Goal: Task Accomplishment & Management: Use online tool/utility

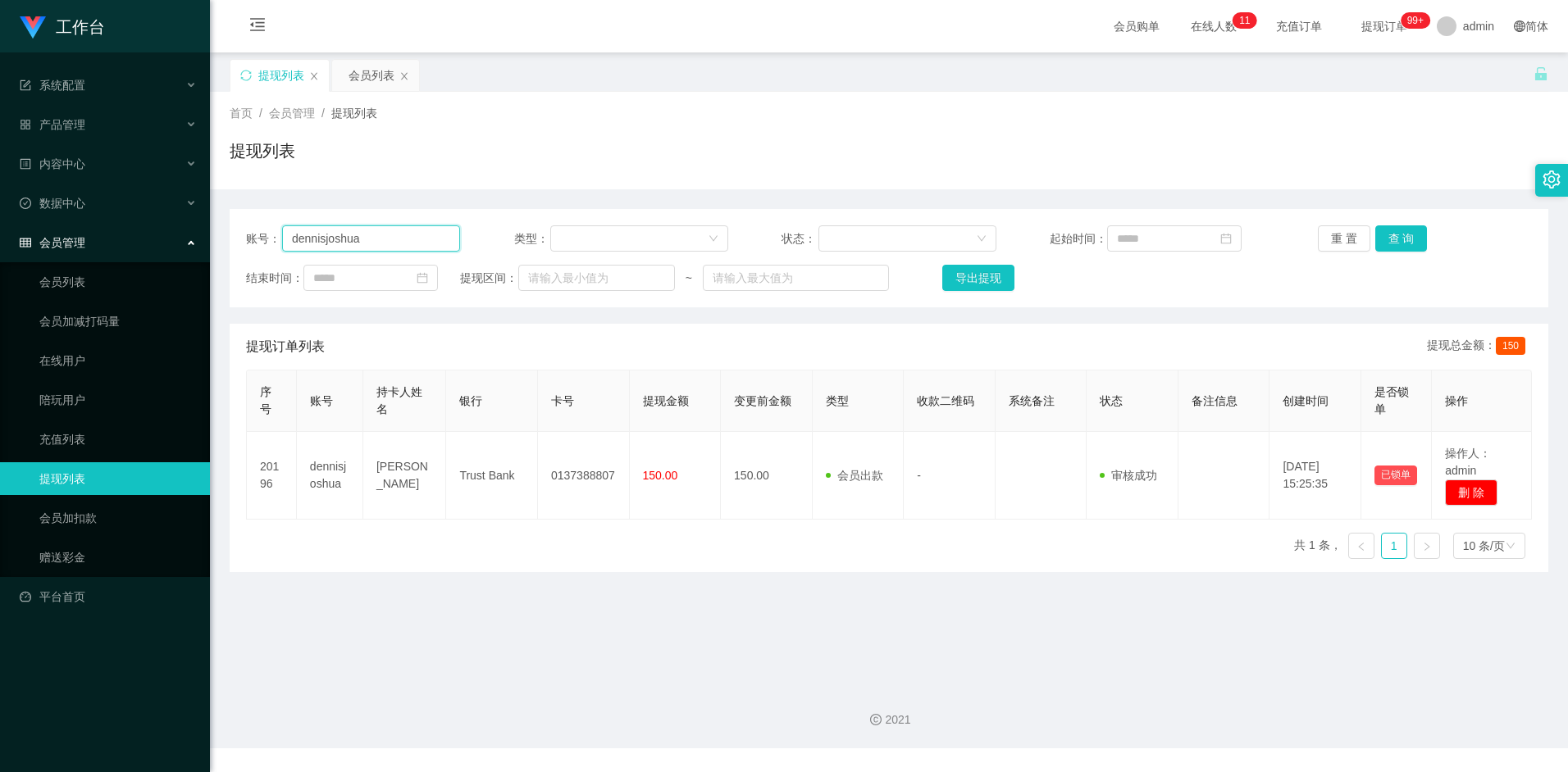
drag, startPoint x: 383, startPoint y: 243, endPoint x: 249, endPoint y: 243, distance: 134.0
click at [249, 243] on div "账号： [PERSON_NAME]" at bounding box center [353, 238] width 214 height 26
paste input "Aa656112233"
click at [1405, 242] on button "查 询" at bounding box center [1401, 238] width 53 height 26
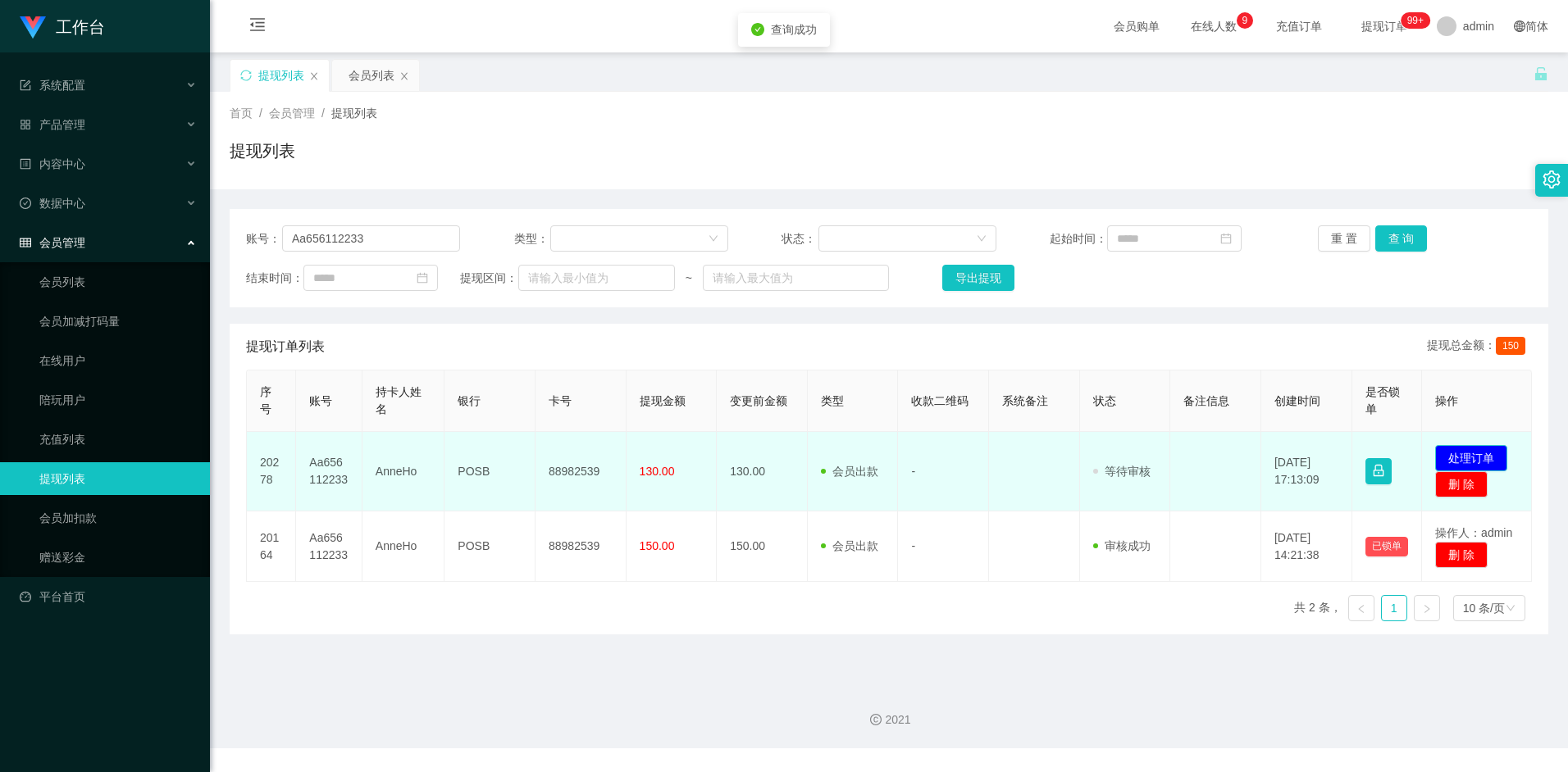
click at [1468, 454] on button "处理订单" at bounding box center [1471, 458] width 73 height 26
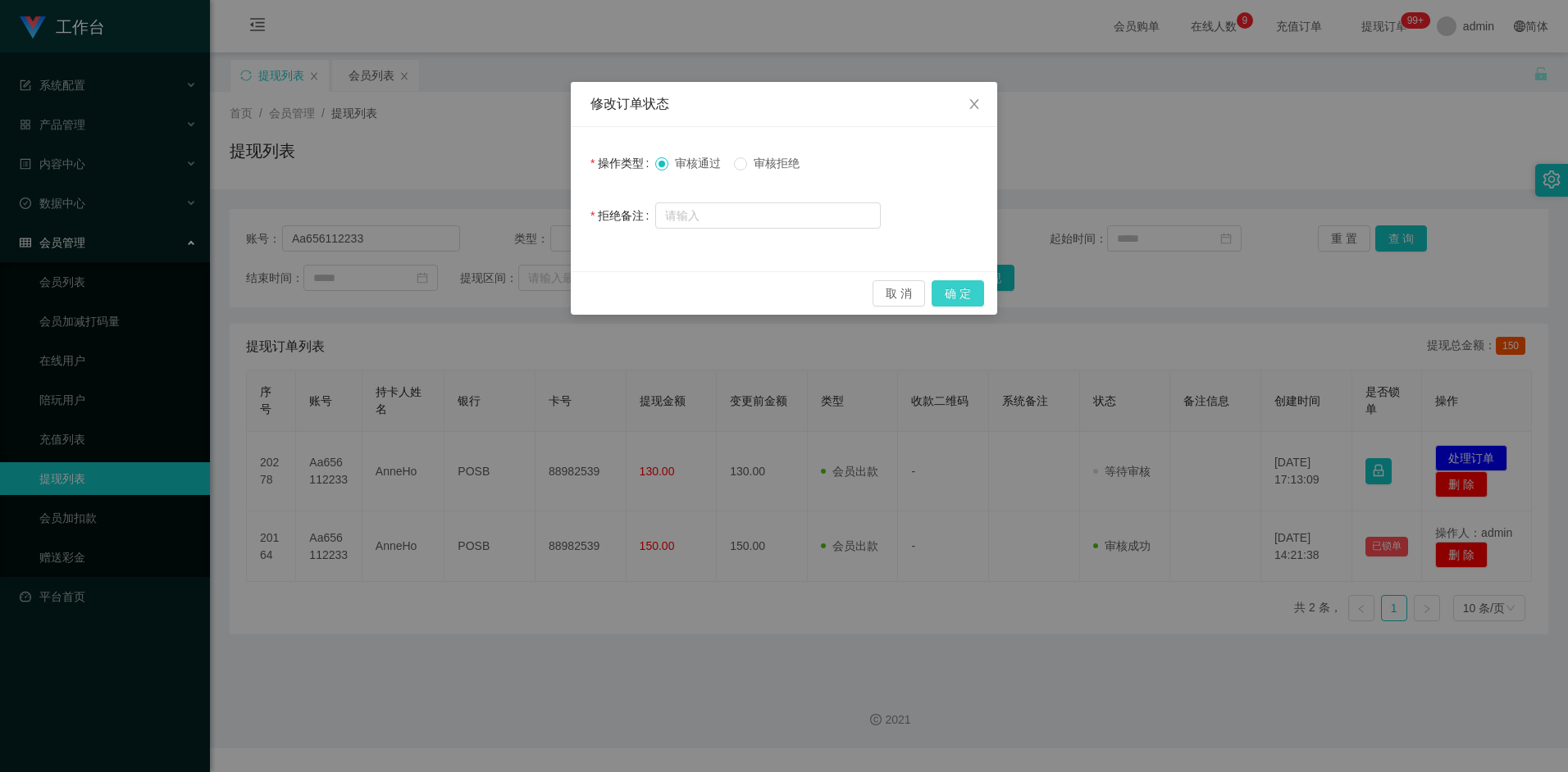
click at [953, 294] on button "确 定" at bounding box center [957, 293] width 53 height 26
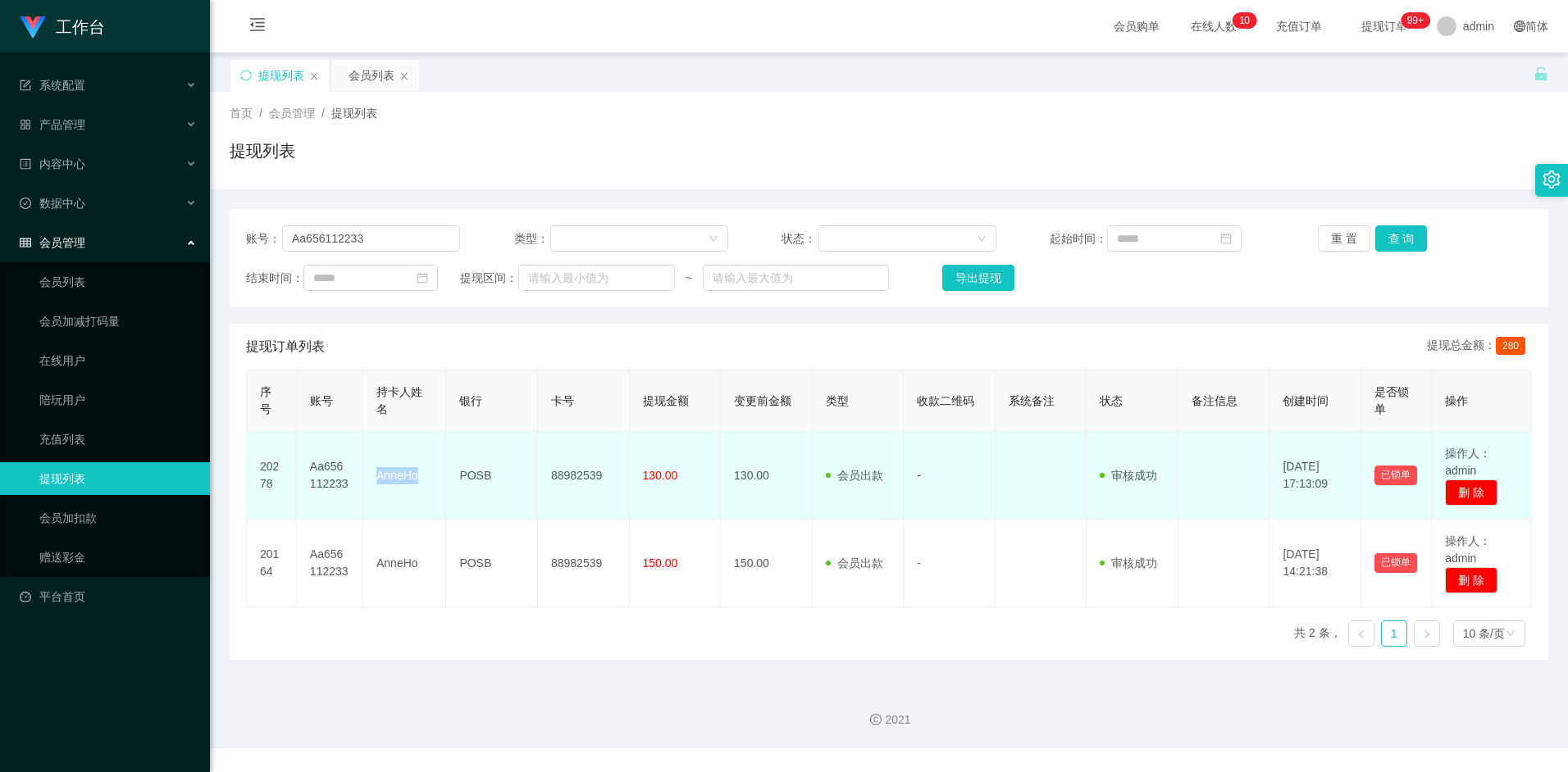
drag, startPoint x: 377, startPoint y: 476, endPoint x: 418, endPoint y: 476, distance: 41.0
click at [418, 476] on td "AnneHo" at bounding box center [405, 476] width 82 height 88
copy td "AnneHo"
click at [493, 471] on td "POSB" at bounding box center [492, 476] width 92 height 88
click at [561, 474] on td "88982539" at bounding box center [584, 476] width 92 height 88
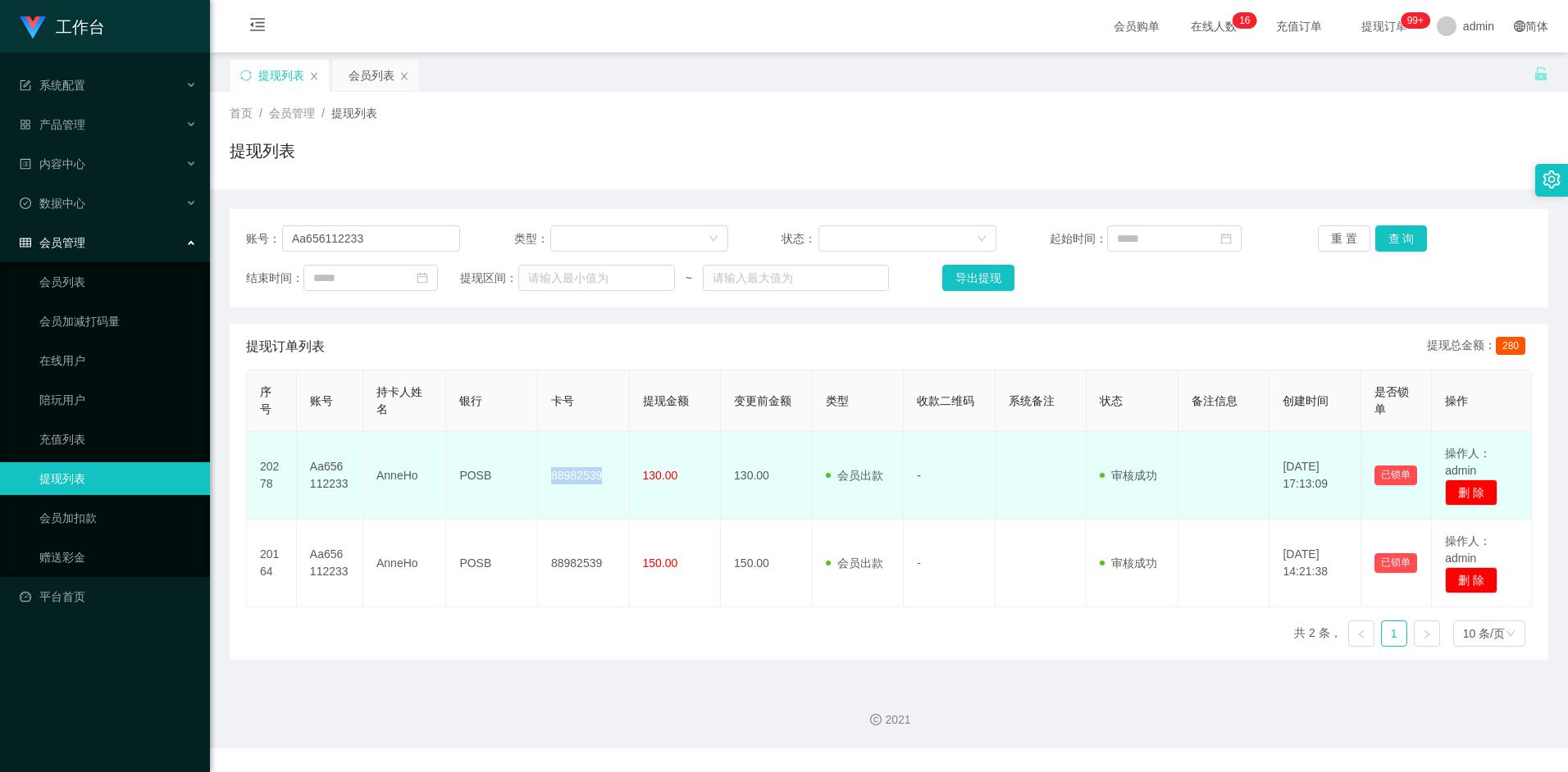
click at [563, 474] on td "88982539" at bounding box center [584, 476] width 92 height 88
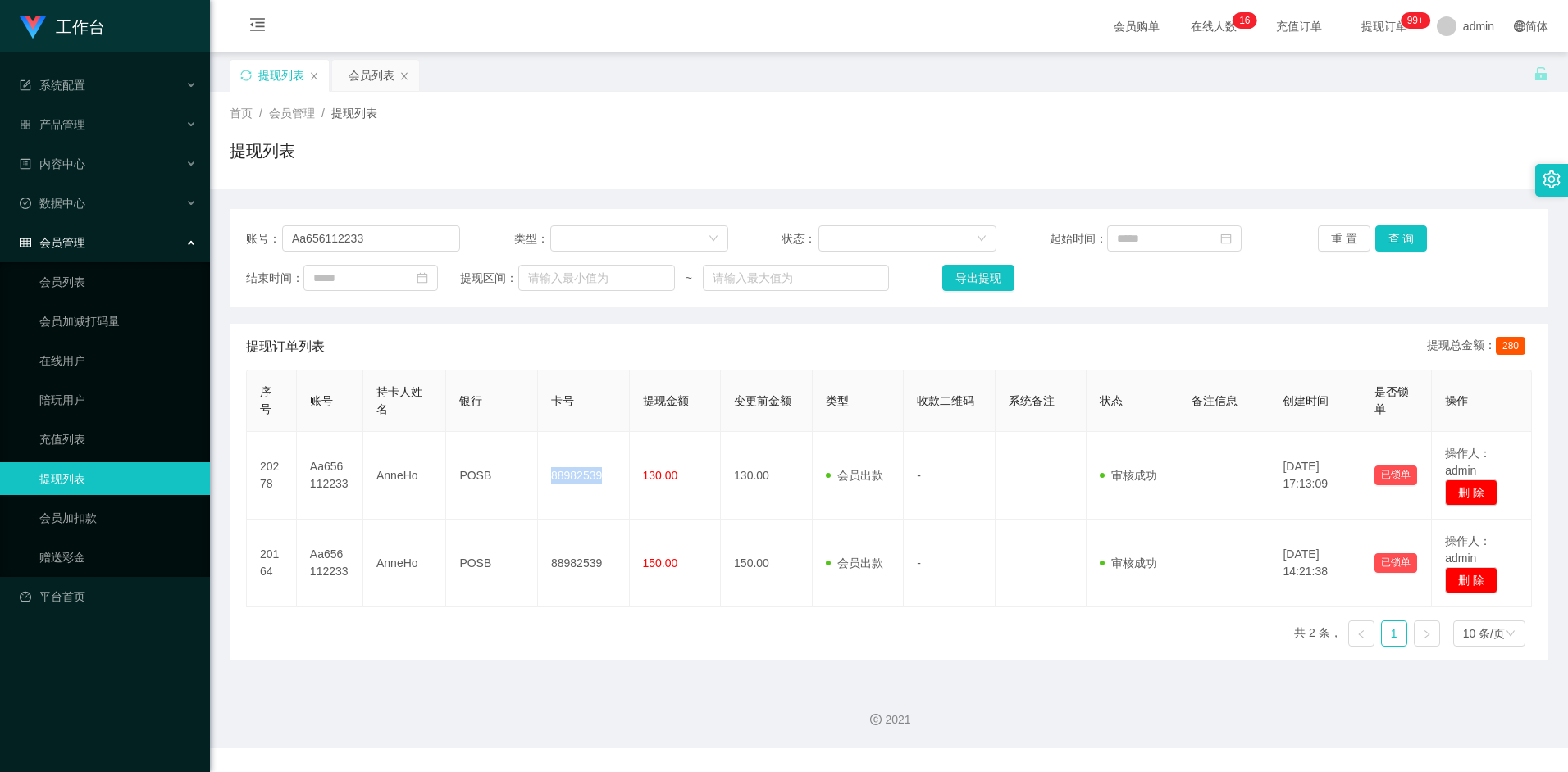
copy td "88982539"
click at [403, 237] on input "Aa656112233" at bounding box center [371, 238] width 178 height 26
paste input "Kan5499"
click at [1399, 242] on button "查 询" at bounding box center [1401, 238] width 53 height 26
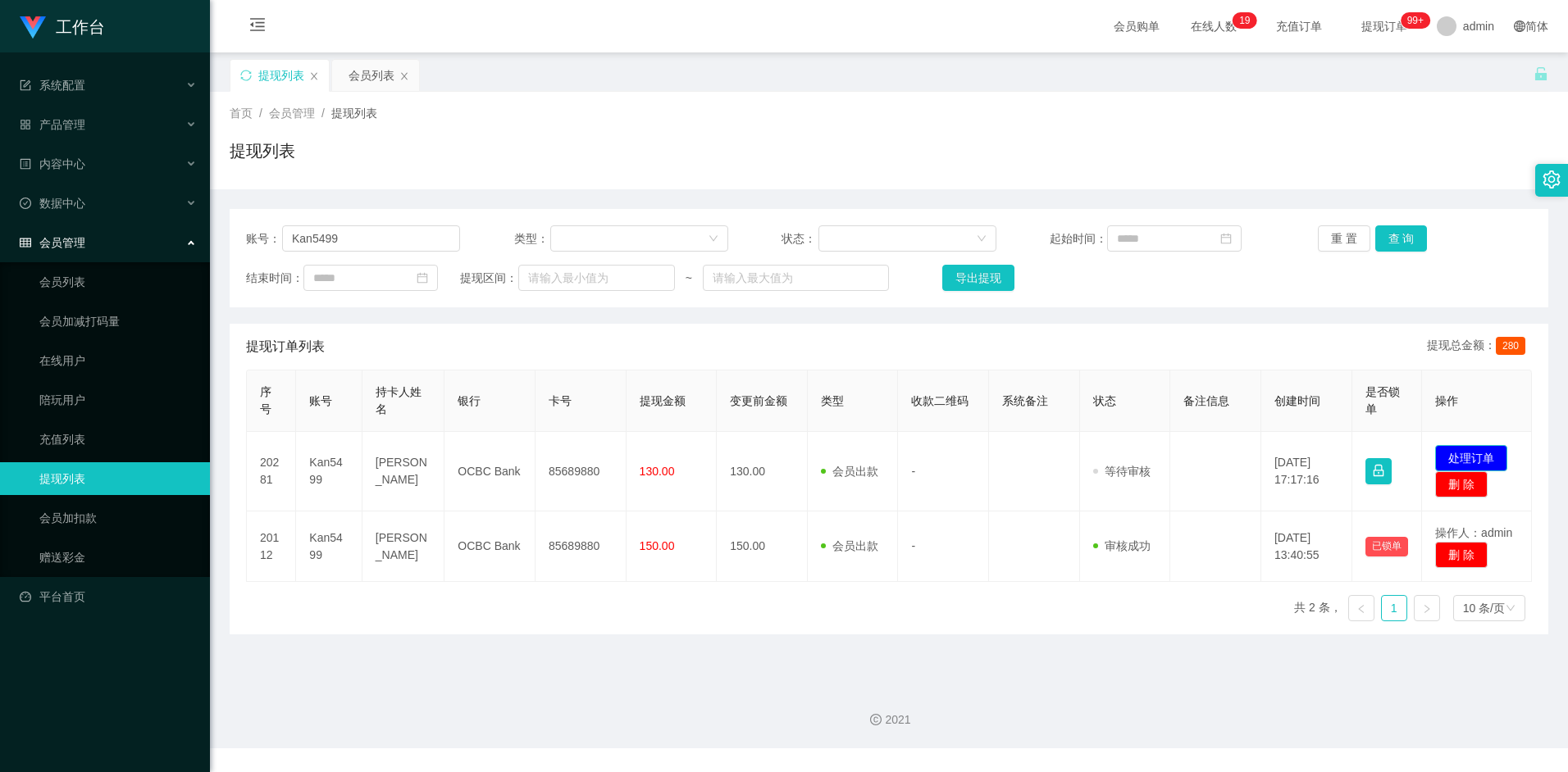
click at [1462, 456] on button "处理订单" at bounding box center [1471, 458] width 73 height 26
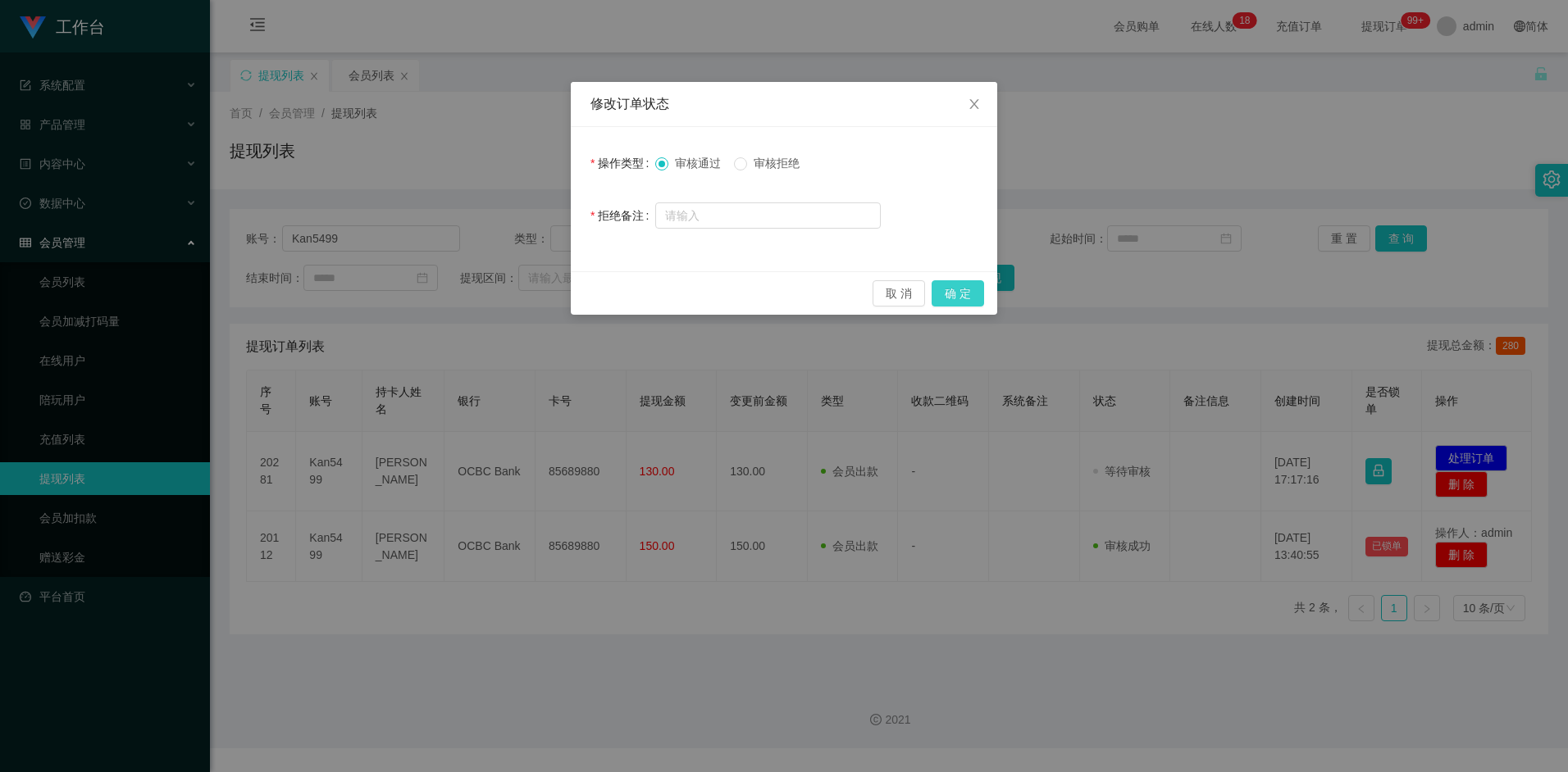
click at [966, 292] on button "确 定" at bounding box center [957, 293] width 53 height 26
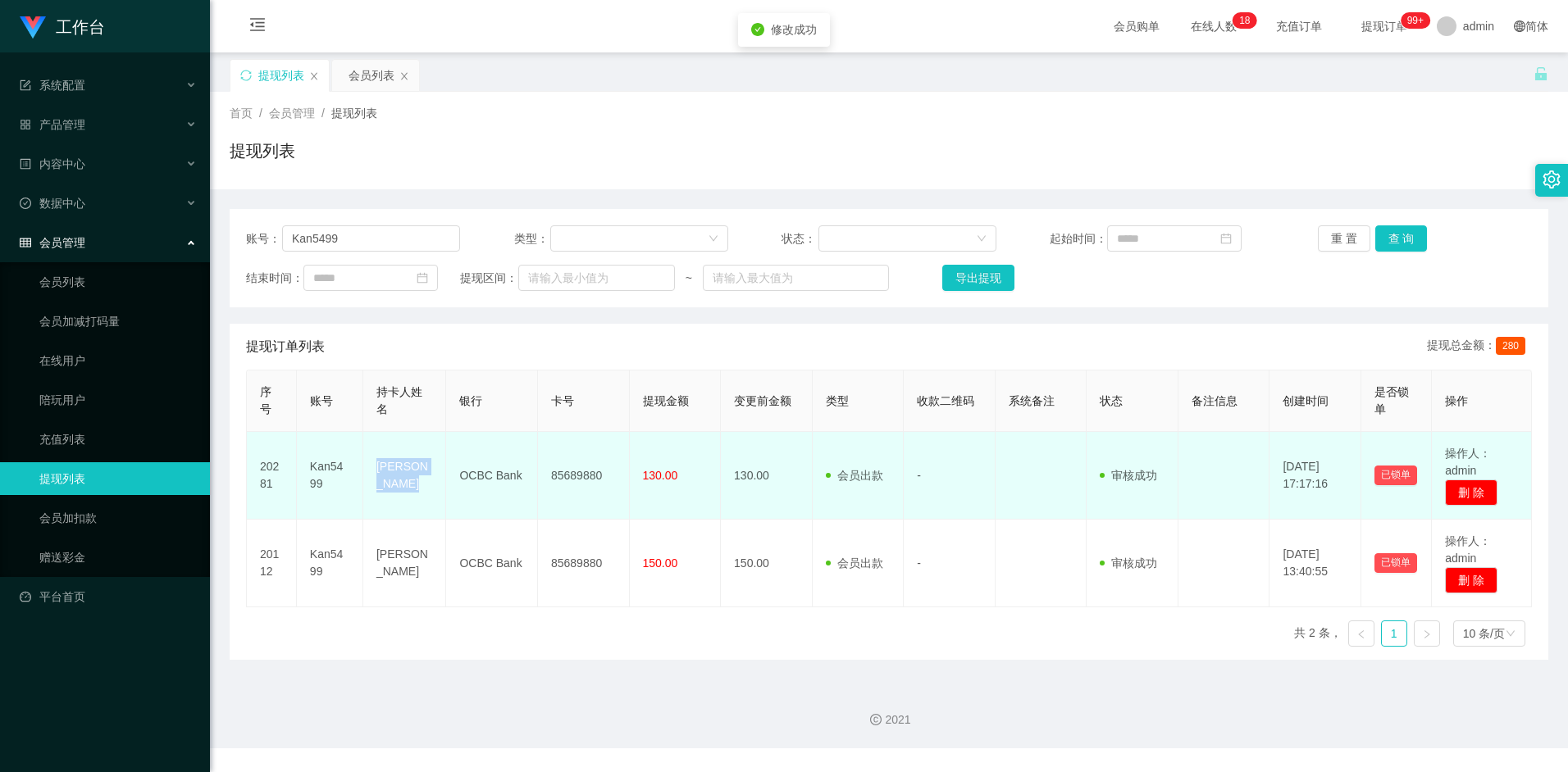
drag, startPoint x: 376, startPoint y: 463, endPoint x: 414, endPoint y: 481, distance: 42.0
click at [414, 481] on td "[PERSON_NAME]" at bounding box center [405, 476] width 82 height 88
copy td "[PERSON_NAME]"
click at [454, 477] on td "OCBC Bank" at bounding box center [492, 476] width 92 height 88
drag, startPoint x: 461, startPoint y: 474, endPoint x: 522, endPoint y: 475, distance: 61.0
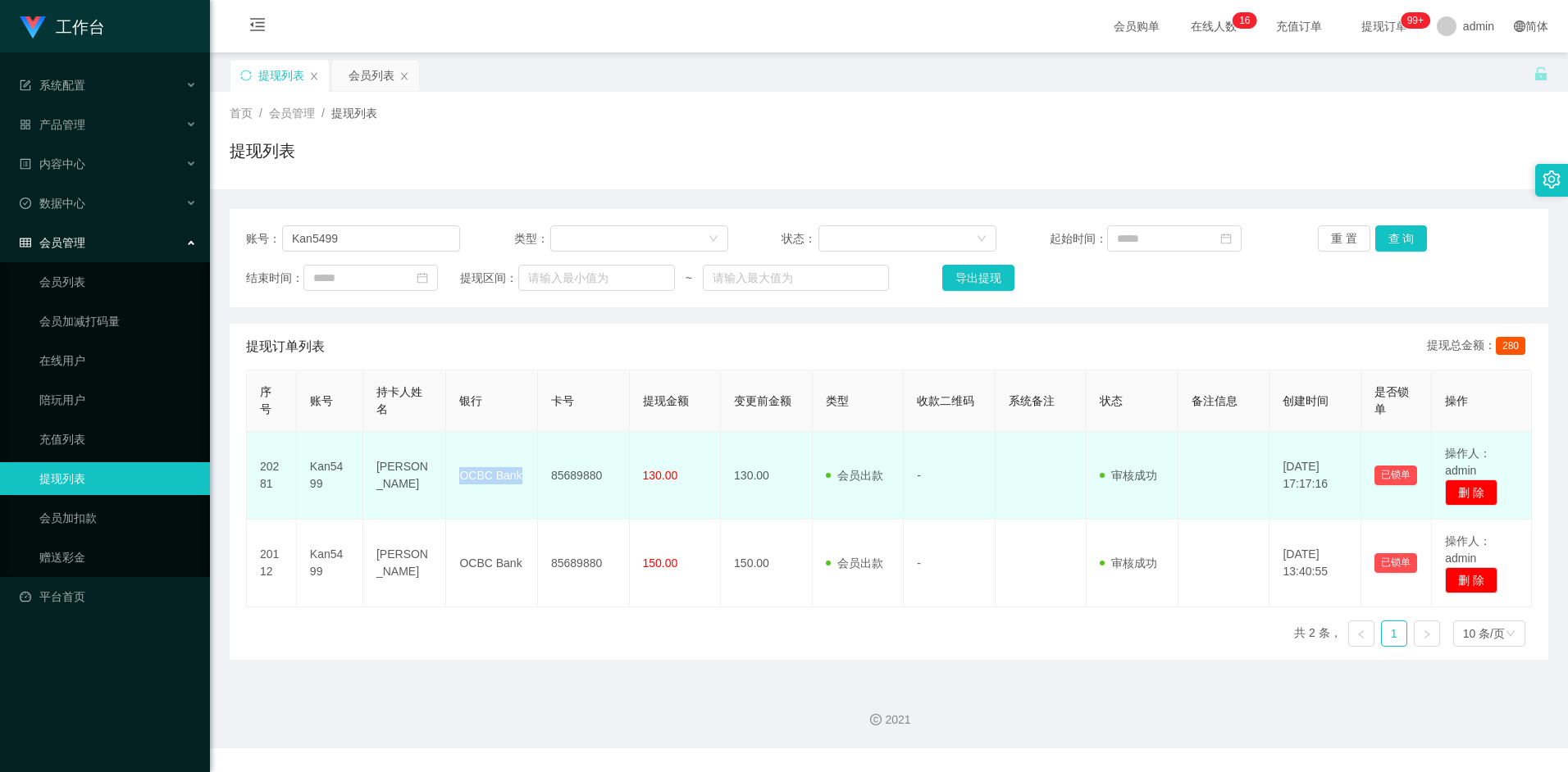
click at [522, 475] on td "OCBC Bank" at bounding box center [492, 476] width 92 height 88
copy td "OCBC Bank"
click at [569, 478] on td "85689880" at bounding box center [584, 476] width 92 height 88
drag, startPoint x: 551, startPoint y: 475, endPoint x: 604, endPoint y: 474, distance: 53.0
click at [604, 474] on td "85689880" at bounding box center [584, 476] width 92 height 88
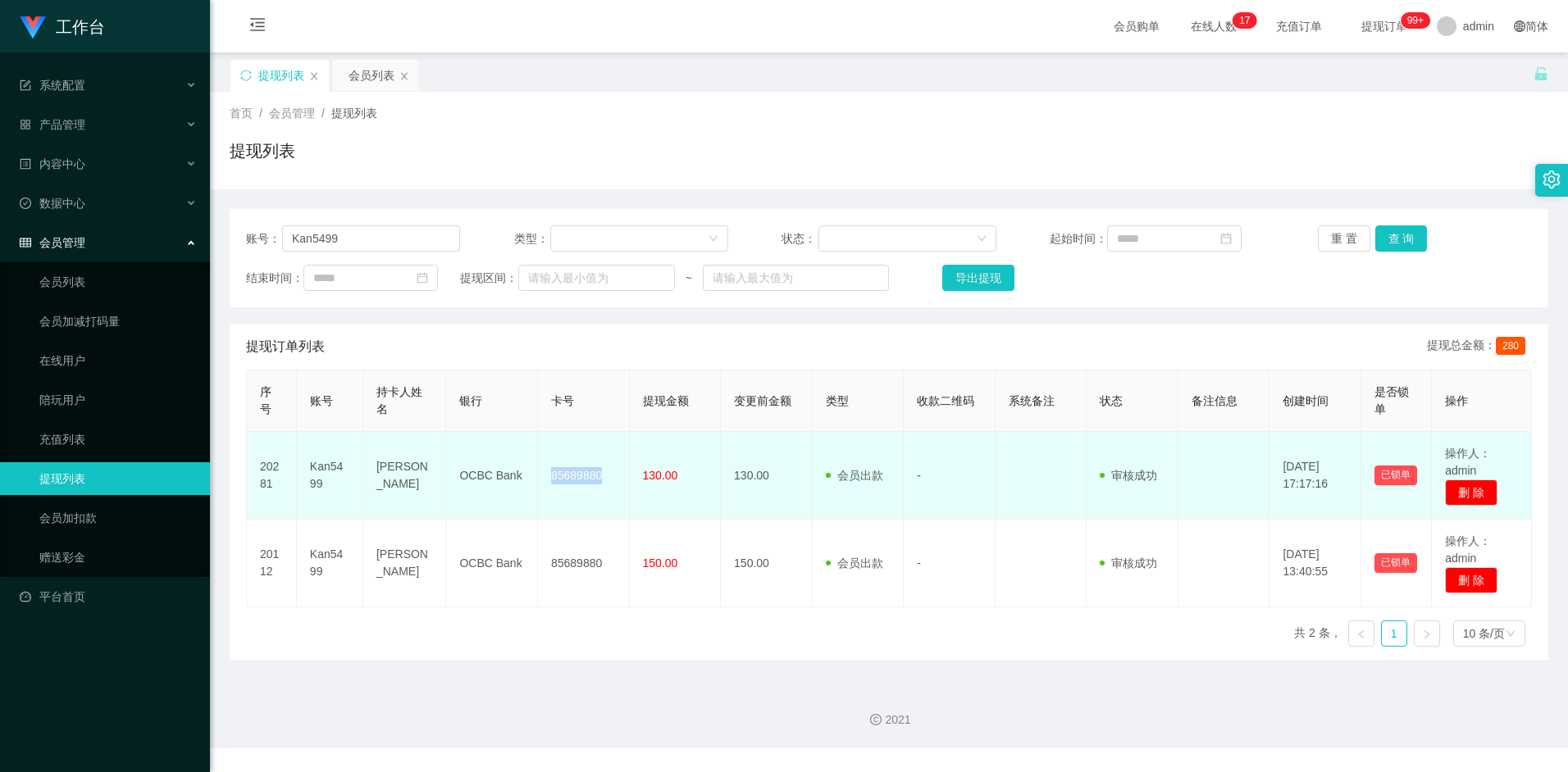
copy td "85689880"
click at [605, 472] on td "85689880" at bounding box center [584, 476] width 92 height 88
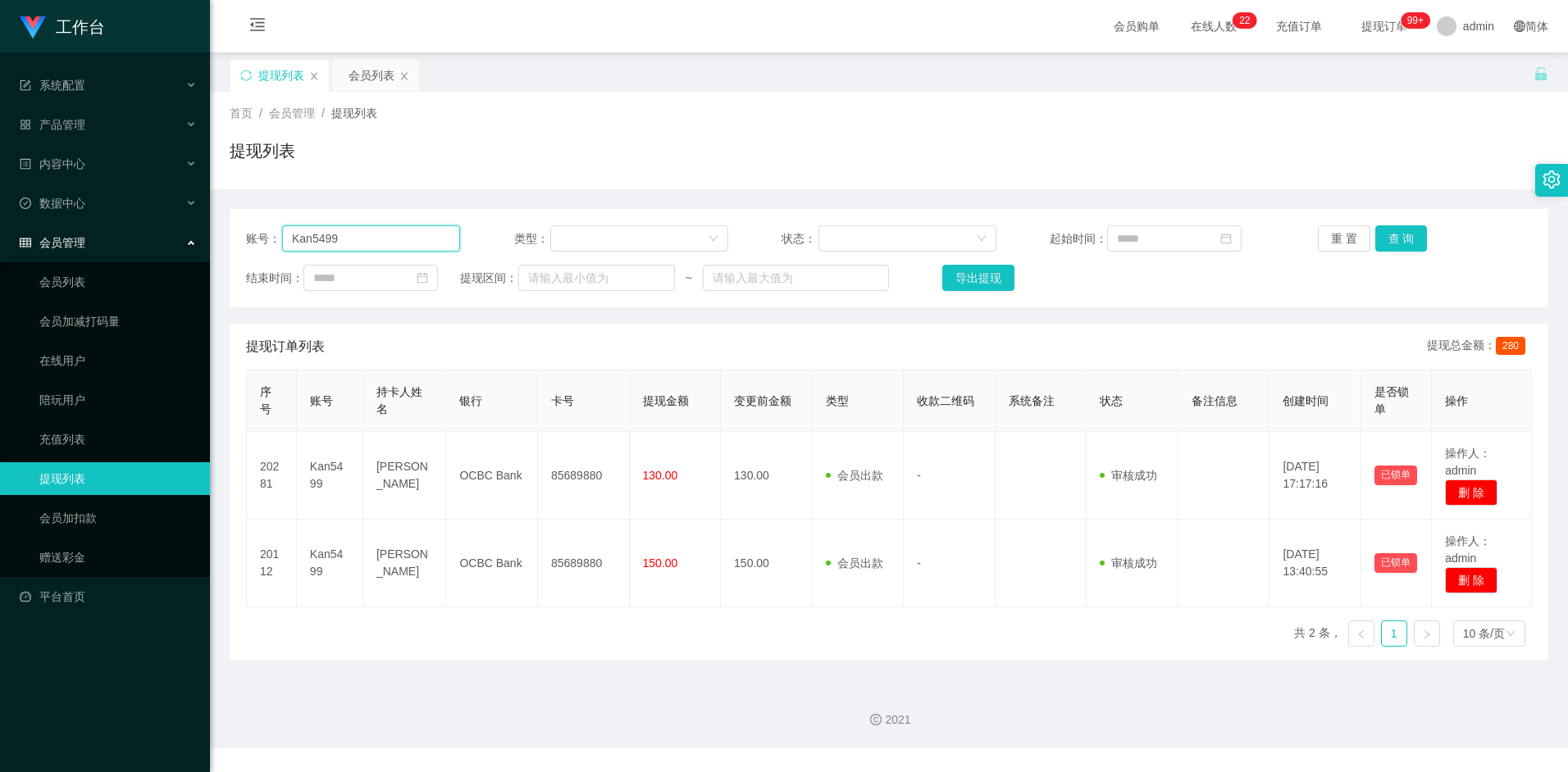
click at [371, 243] on input "Kan5499" at bounding box center [371, 238] width 178 height 26
paste input "dennisjoshua"
type input "dennisjoshua"
click at [1393, 233] on button "查 询" at bounding box center [1401, 238] width 53 height 26
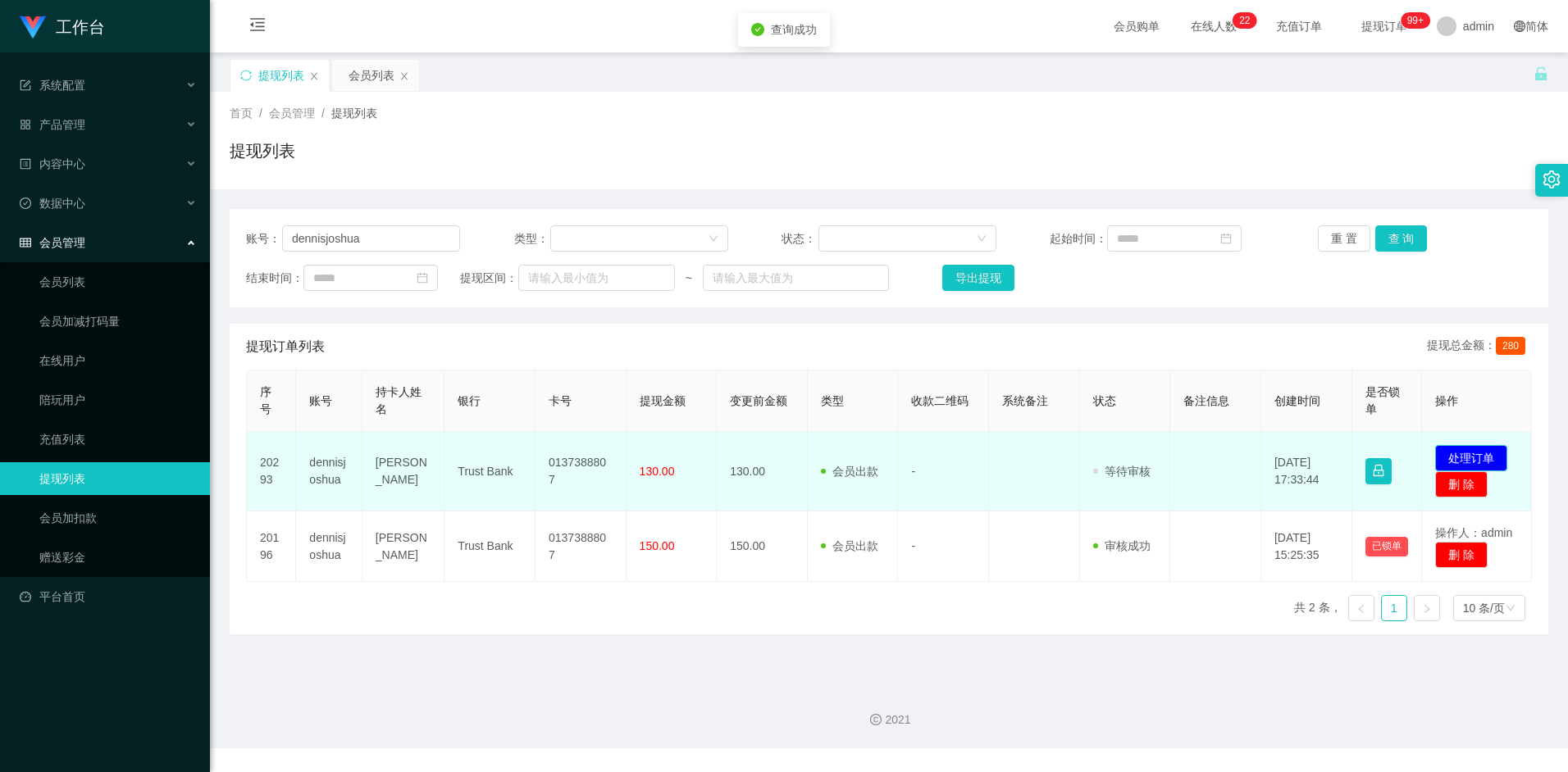
click at [1471, 457] on button "处理订单" at bounding box center [1471, 458] width 73 height 26
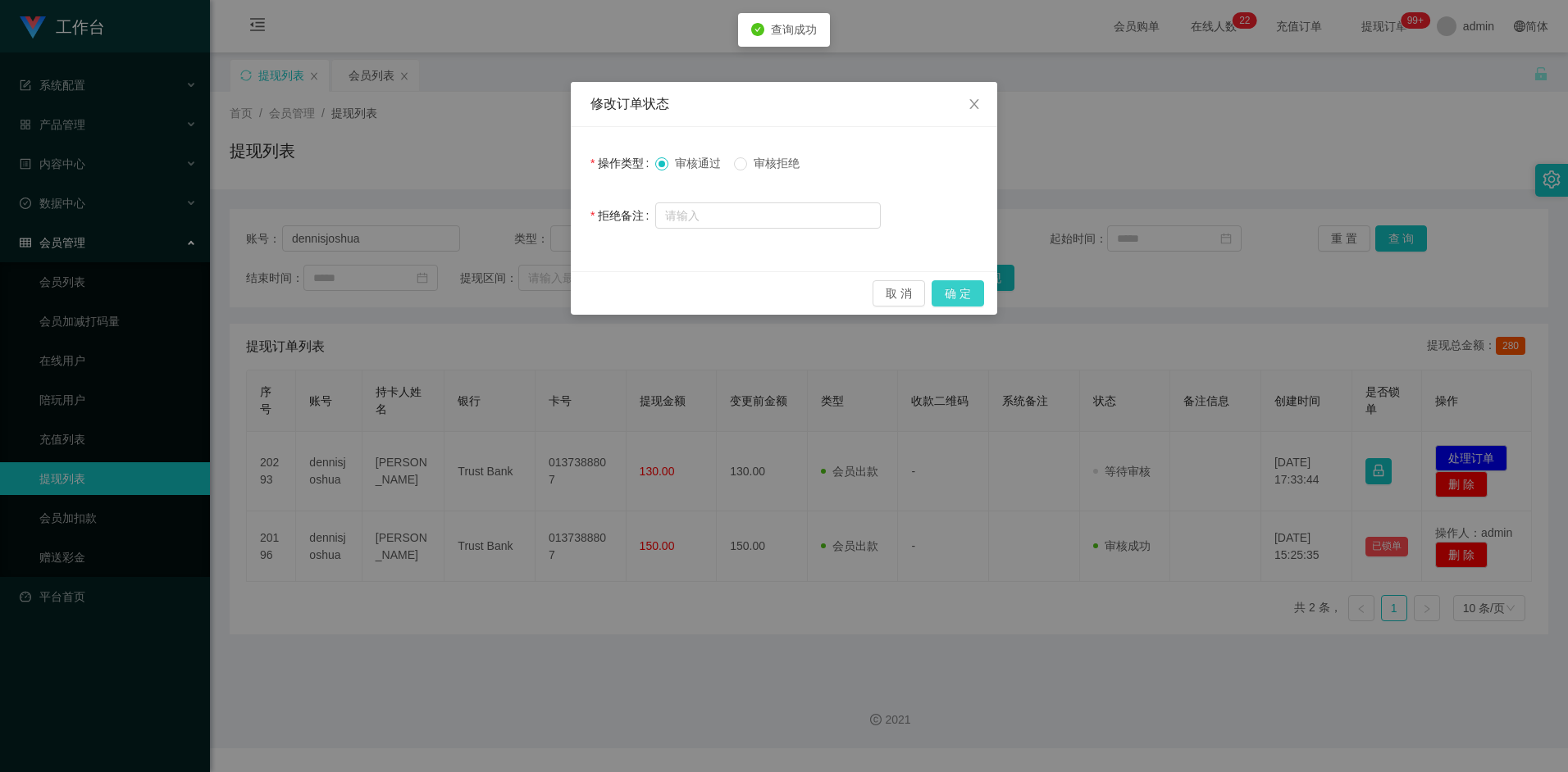
click at [963, 294] on button "确 定" at bounding box center [957, 293] width 53 height 26
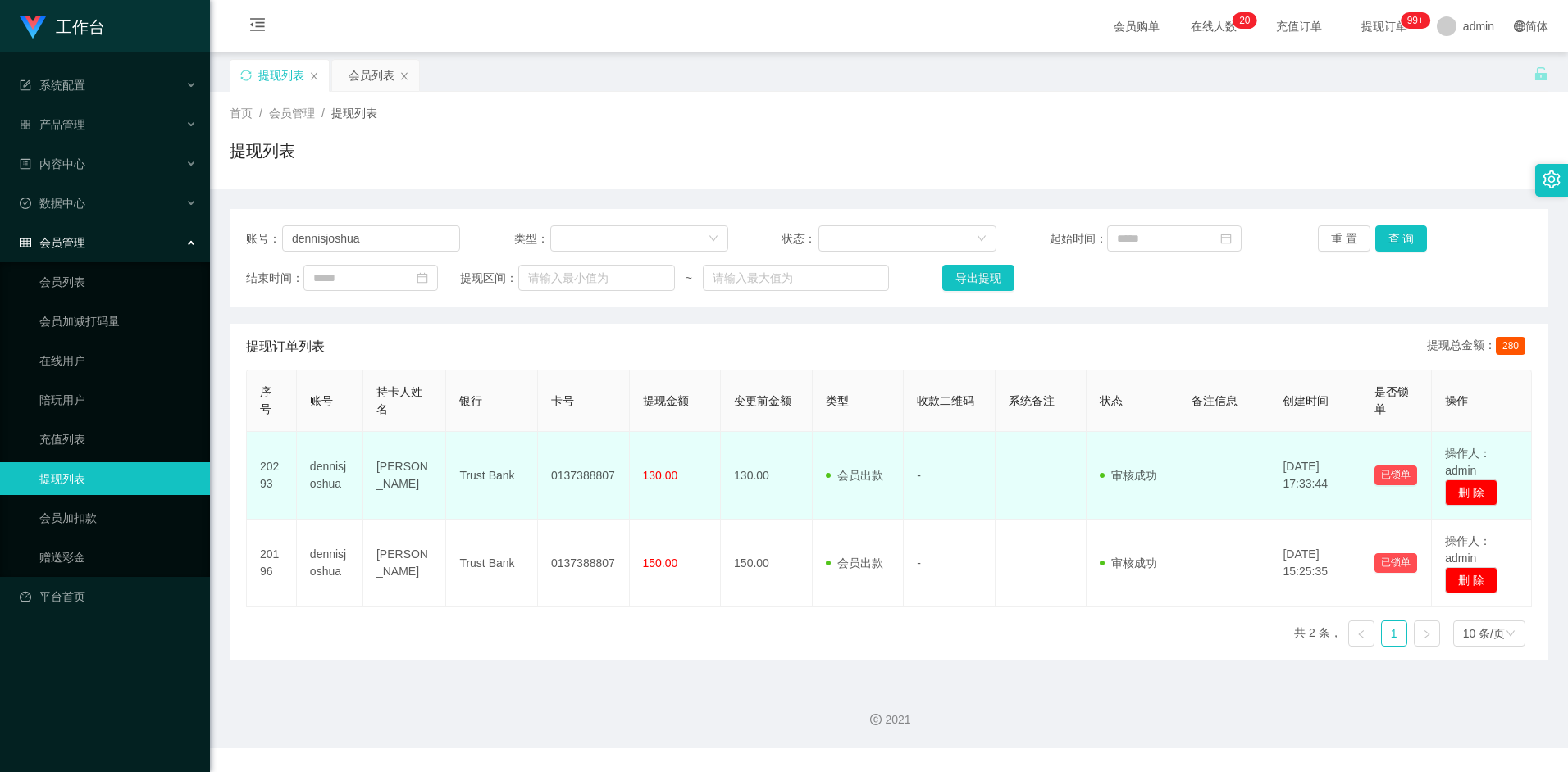
drag, startPoint x: 378, startPoint y: 456, endPoint x: 412, endPoint y: 503, distance: 58.0
click at [412, 503] on td "[PERSON_NAME]" at bounding box center [405, 476] width 82 height 88
copy td "[PERSON_NAME]"
click at [477, 479] on td "Trust Bank" at bounding box center [492, 476] width 92 height 88
drag, startPoint x: 459, startPoint y: 474, endPoint x: 521, endPoint y: 474, distance: 62.0
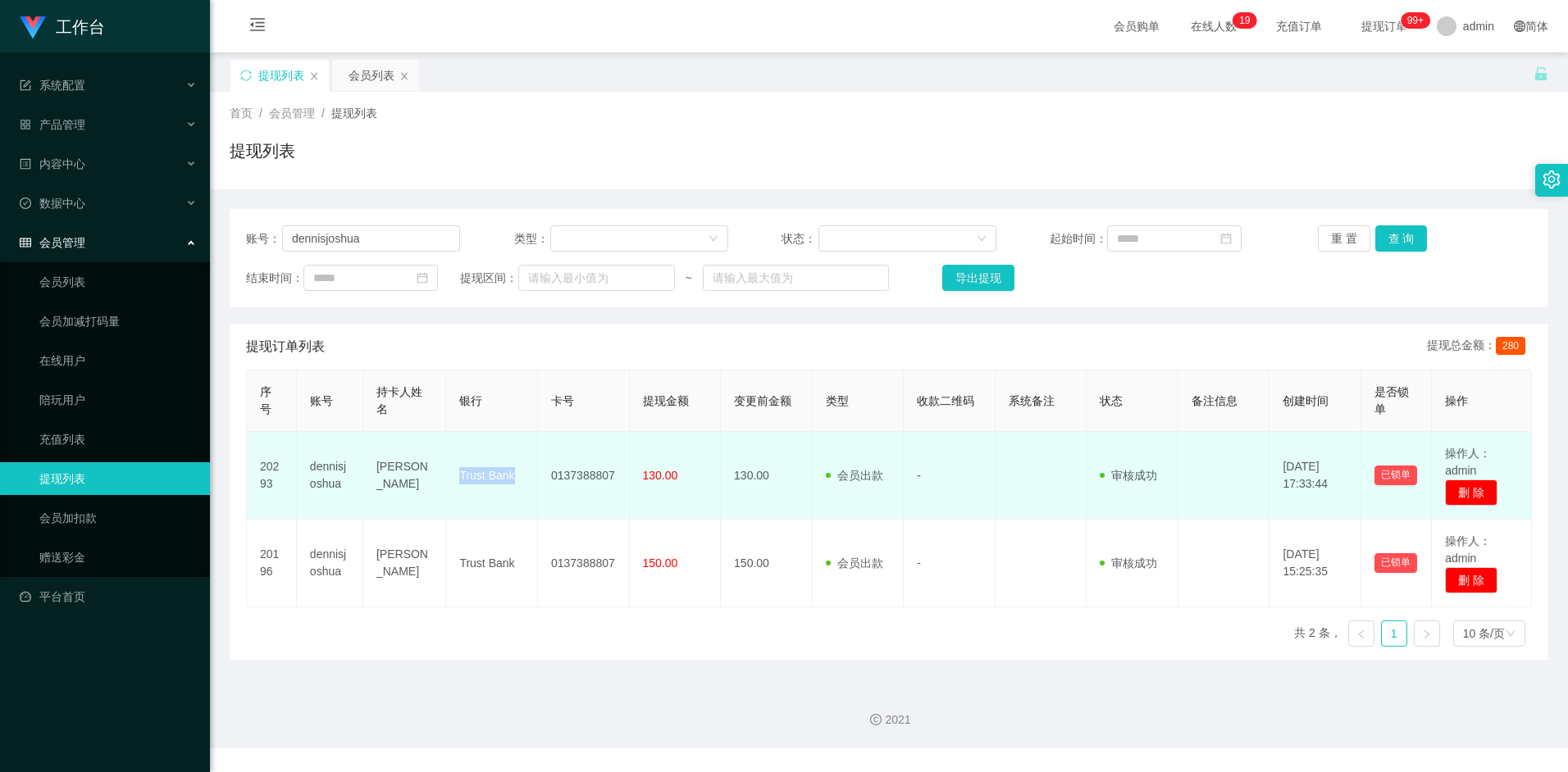
click at [521, 474] on td "Trust Bank" at bounding box center [492, 476] width 92 height 88
copy td "Trust Bank"
click at [587, 469] on td "0137388807" at bounding box center [584, 476] width 92 height 88
click at [583, 474] on td "0137388807" at bounding box center [584, 476] width 92 height 88
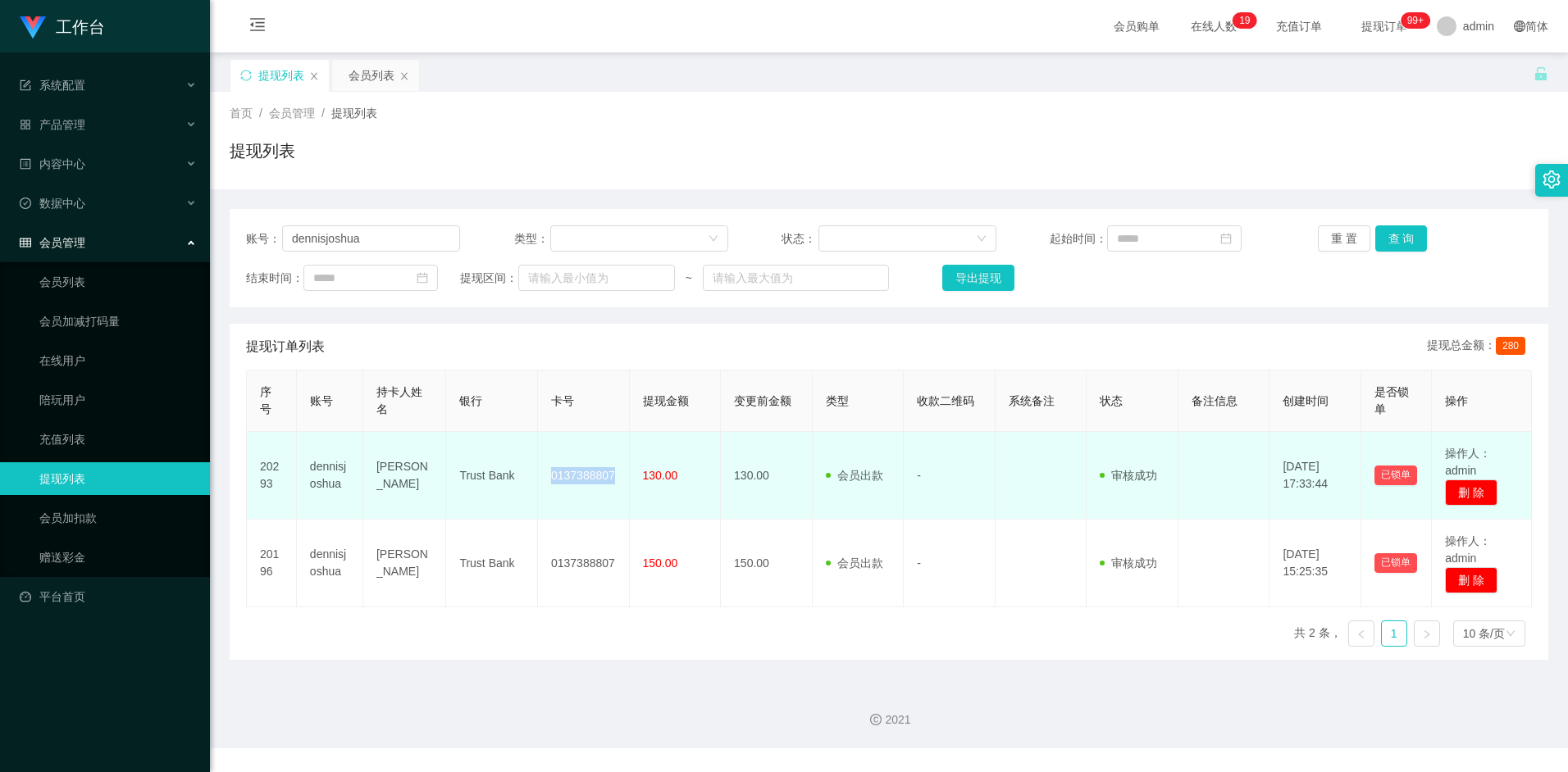
copy td "0137388807"
click at [579, 481] on td "0137388807" at bounding box center [584, 476] width 92 height 88
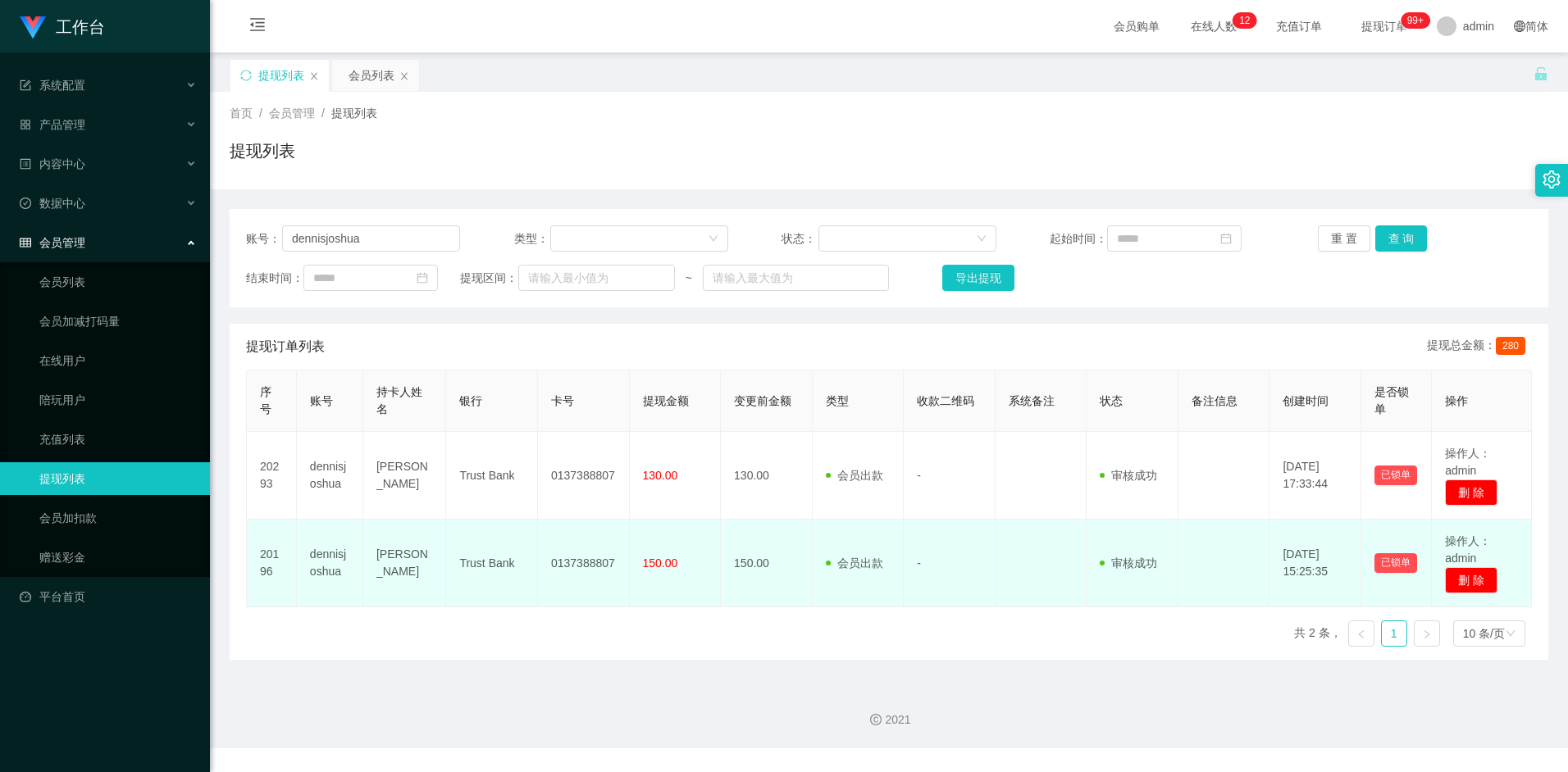
drag, startPoint x: 583, startPoint y: 562, endPoint x: 574, endPoint y: 564, distance: 9.2
click at [582, 562] on td "0137388807" at bounding box center [584, 563] width 92 height 88
drag, startPoint x: 551, startPoint y: 564, endPoint x: 619, endPoint y: 564, distance: 68.0
click at [619, 564] on td "0137388807" at bounding box center [584, 563] width 92 height 88
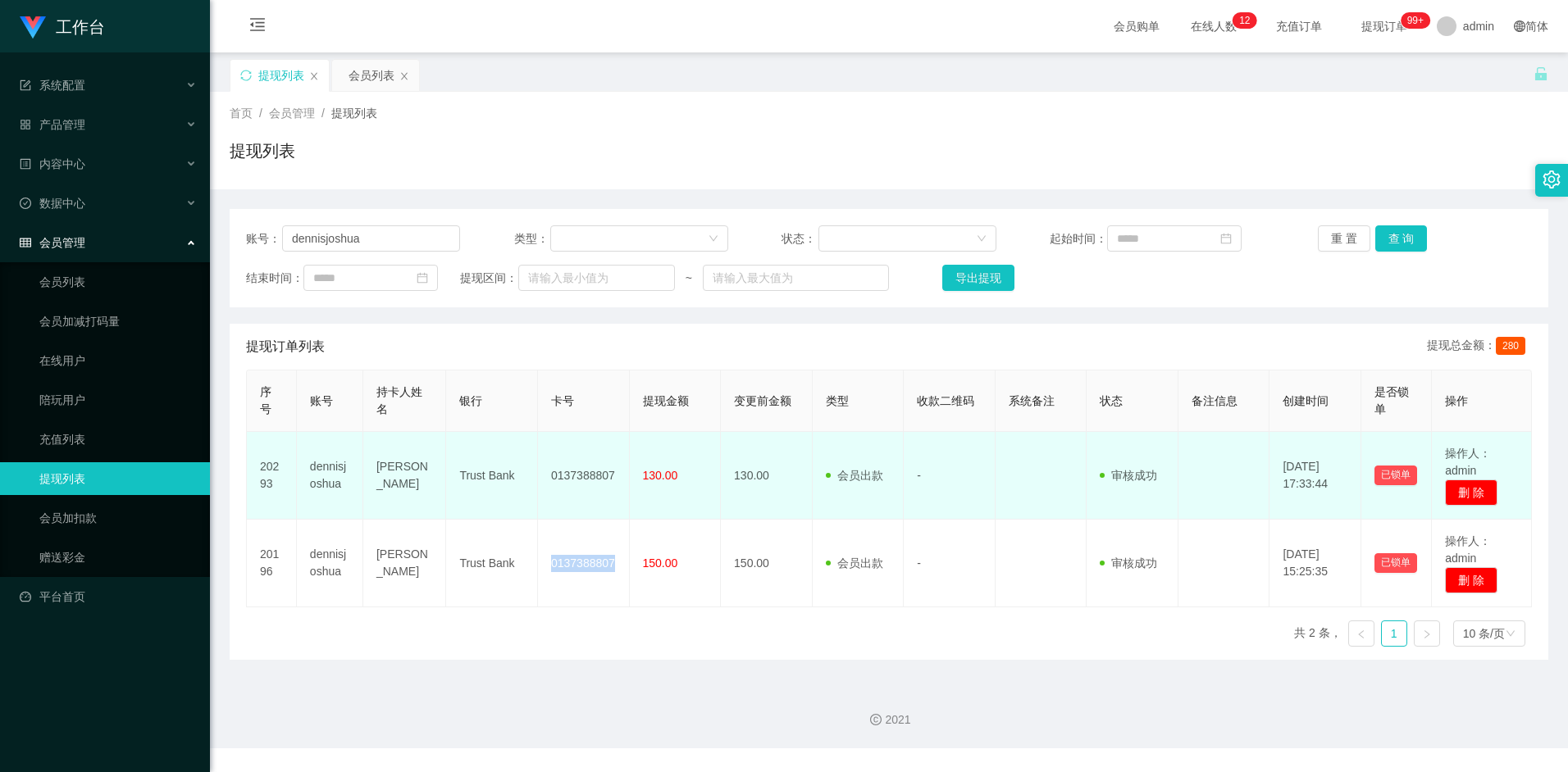
copy td "0137388807"
